Goal: Task Accomplishment & Management: Complete application form

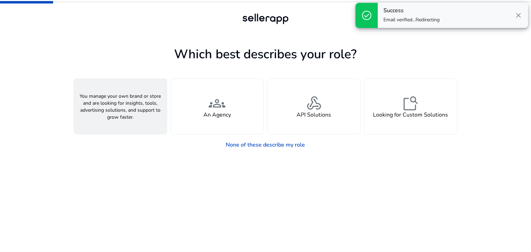
click at [135, 112] on div "person A Seller" at bounding box center [120, 106] width 93 height 55
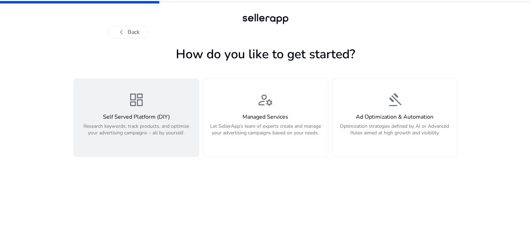
click at [167, 142] on p "Research keywords, track products, and optimize your advertising campaigns – al…" at bounding box center [136, 133] width 117 height 21
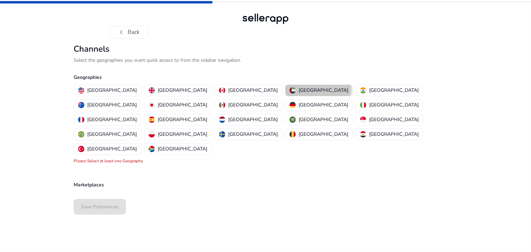
click at [299, 88] on p "[GEOGRAPHIC_DATA]" at bounding box center [324, 90] width 50 height 7
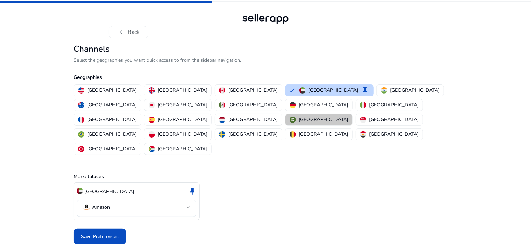
click at [299, 116] on p "[GEOGRAPHIC_DATA]" at bounding box center [324, 119] width 50 height 7
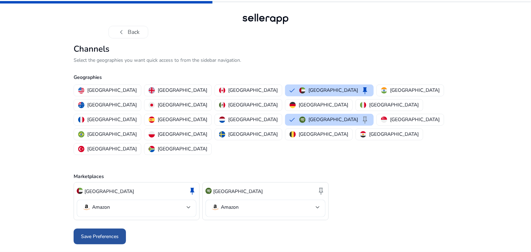
click at [119, 233] on span "Save Preferences" at bounding box center [100, 236] width 38 height 7
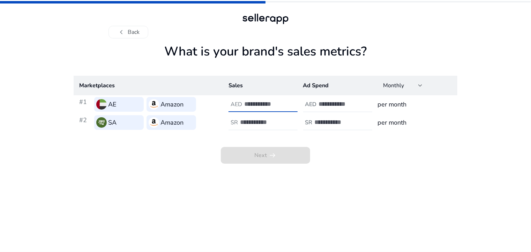
click at [256, 105] on input "number" at bounding box center [267, 104] width 47 height 8
click at [331, 106] on input "number" at bounding box center [342, 104] width 47 height 8
click at [261, 105] on input "number" at bounding box center [267, 104] width 47 height 8
type input "****"
click at [269, 120] on input "number" at bounding box center [263, 122] width 47 height 8
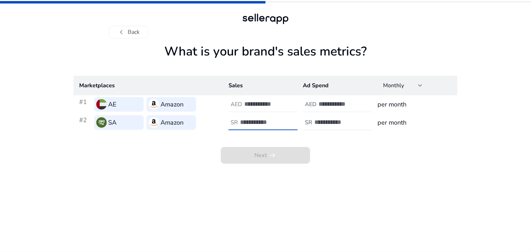
type input "*"
click at [332, 108] on div at bounding box center [350, 104] width 63 height 15
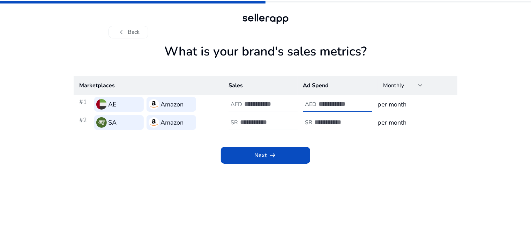
type input "*"
click at [336, 126] on div at bounding box center [346, 122] width 63 height 15
click at [339, 123] on input "number" at bounding box center [338, 122] width 47 height 8
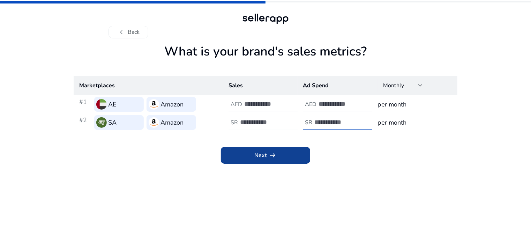
type input "*"
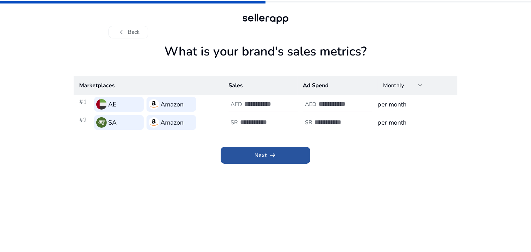
click at [302, 157] on span at bounding box center [265, 155] width 89 height 17
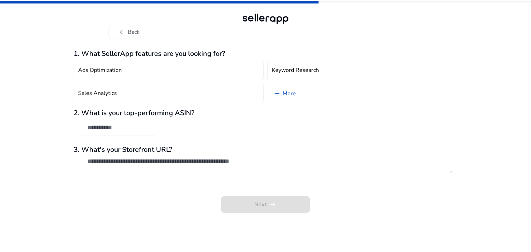
click at [137, 132] on div at bounding box center [119, 127] width 63 height 15
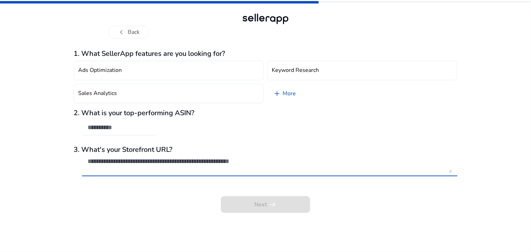
click at [201, 159] on textarea at bounding box center [270, 164] width 364 height 15
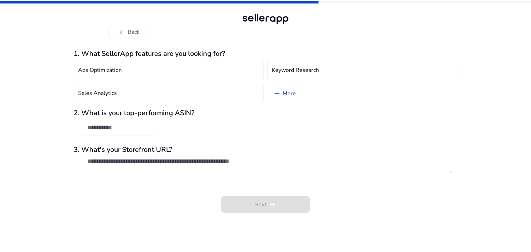
click at [288, 92] on link "add More" at bounding box center [284, 94] width 34 height 20
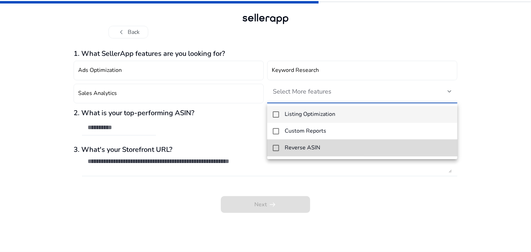
click at [278, 146] on mat-pseudo-checkbox at bounding box center [276, 148] width 6 height 6
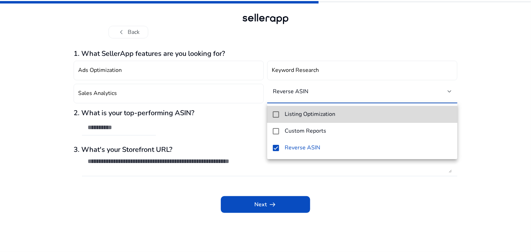
click at [280, 113] on mat-option "Listing Optimization" at bounding box center [362, 114] width 190 height 17
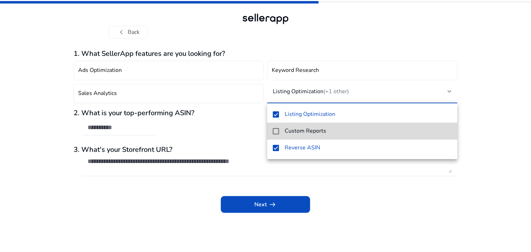
click at [274, 130] on mat-pseudo-checkbox at bounding box center [276, 131] width 6 height 6
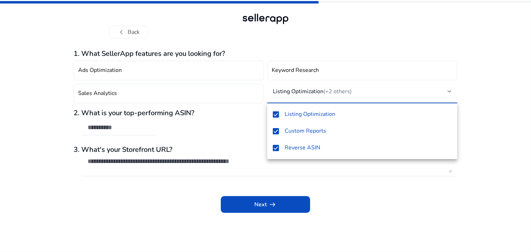
click at [149, 177] on div at bounding box center [265, 126] width 531 height 252
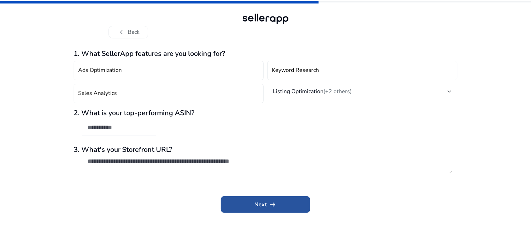
click at [269, 204] on span "arrow_right_alt" at bounding box center [272, 204] width 8 height 8
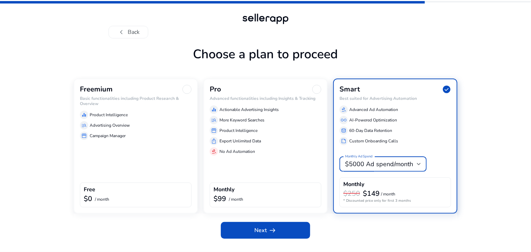
click at [415, 163] on div "$5000 Ad spend/month" at bounding box center [381, 164] width 72 height 8
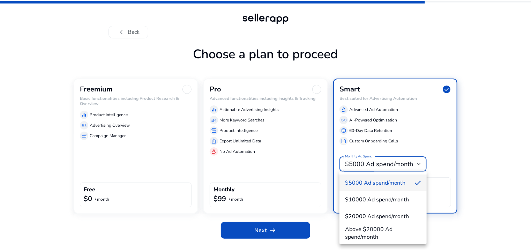
click at [441, 137] on div at bounding box center [265, 126] width 531 height 252
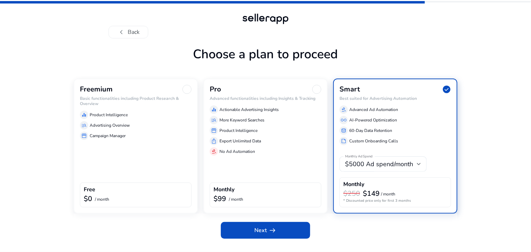
click at [152, 159] on div "Freemium Basic functionalities including Product Research & Overview equalizer …" at bounding box center [136, 146] width 124 height 135
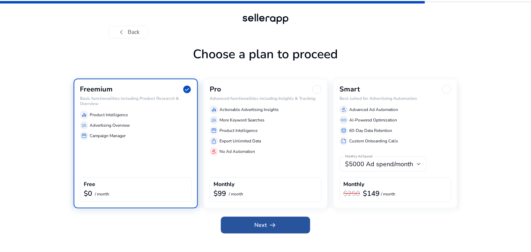
click at [270, 228] on span "arrow_right_alt" at bounding box center [272, 225] width 8 height 8
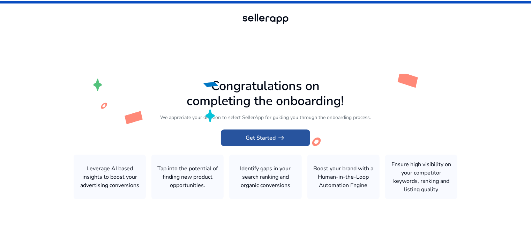
click at [281, 137] on span "arrow_right_alt" at bounding box center [281, 138] width 8 height 8
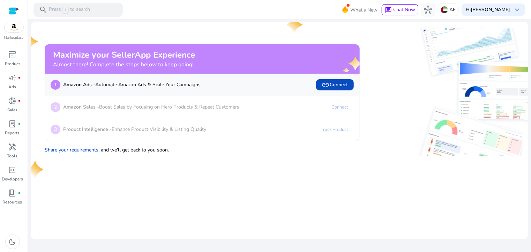
click at [14, 34] on div "Marketplace" at bounding box center [14, 20] width 28 height 40
